Goal: Information Seeking & Learning: Learn about a topic

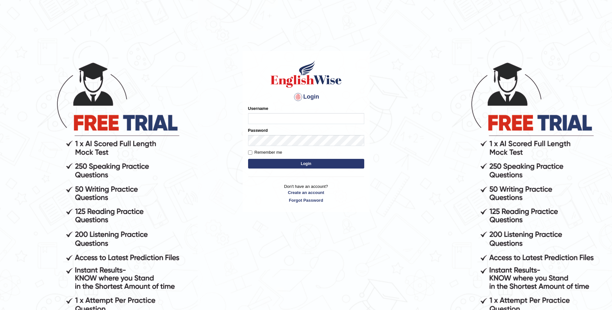
click at [261, 119] on input "Username" at bounding box center [306, 118] width 116 height 11
type input "Julie_pte"
click at [248, 159] on button "Login" at bounding box center [306, 164] width 116 height 10
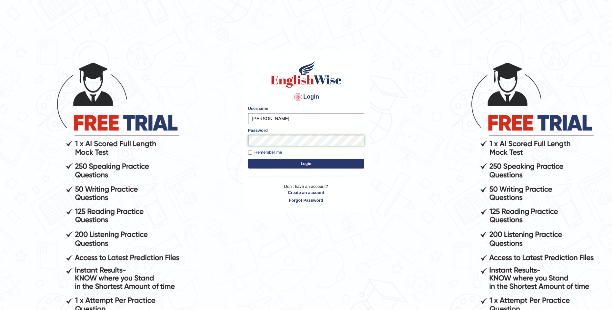
click at [248, 159] on button "Login" at bounding box center [306, 164] width 116 height 10
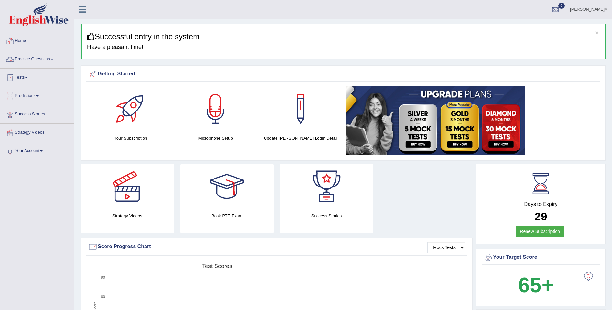
click at [31, 58] on link "Practice Questions" at bounding box center [37, 58] width 74 height 16
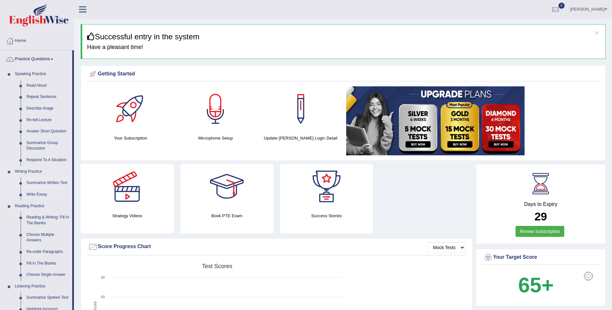
click at [41, 183] on link "Summarize Written Text" at bounding box center [48, 183] width 49 height 12
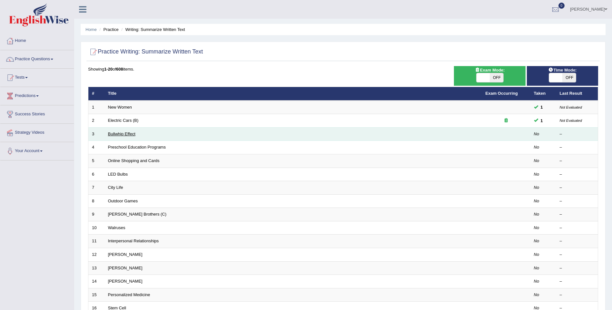
click at [119, 134] on link "Bullwhip Effect" at bounding box center [121, 134] width 27 height 5
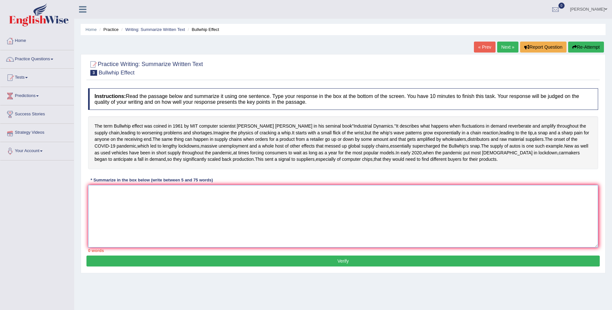
click at [102, 226] on textarea at bounding box center [343, 216] width 510 height 63
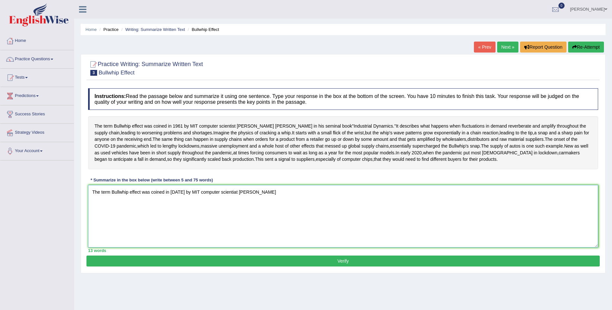
type textarea "The term Bullwhip effect was coined in 1961 by MIT computer scientiat Jay"
